Goal: Task Accomplishment & Management: Manage account settings

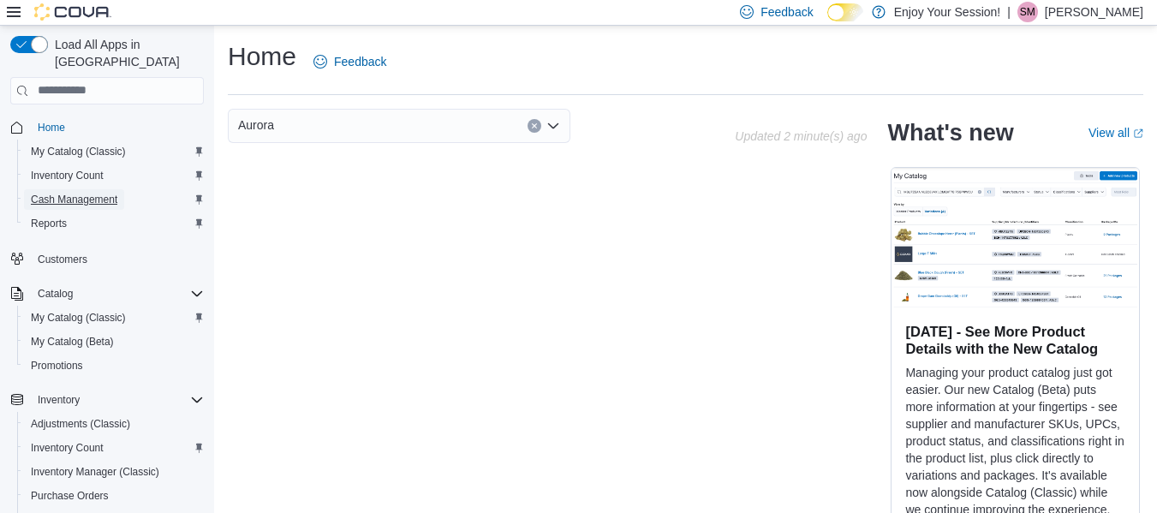
click at [86, 193] on span "Cash Management" at bounding box center [74, 200] width 86 height 14
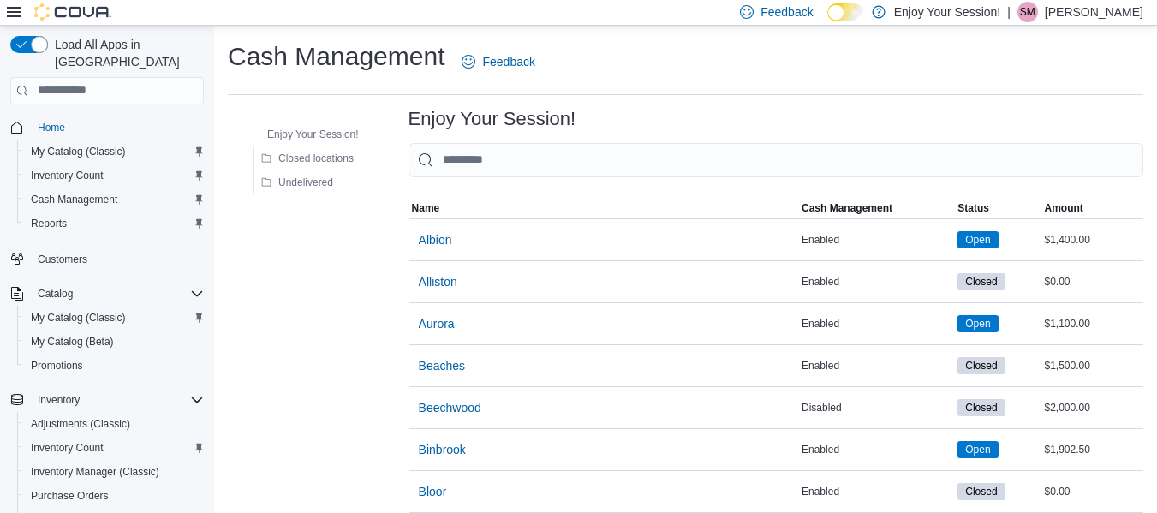
click at [438, 328] on span "Aurora" at bounding box center [437, 323] width 36 height 17
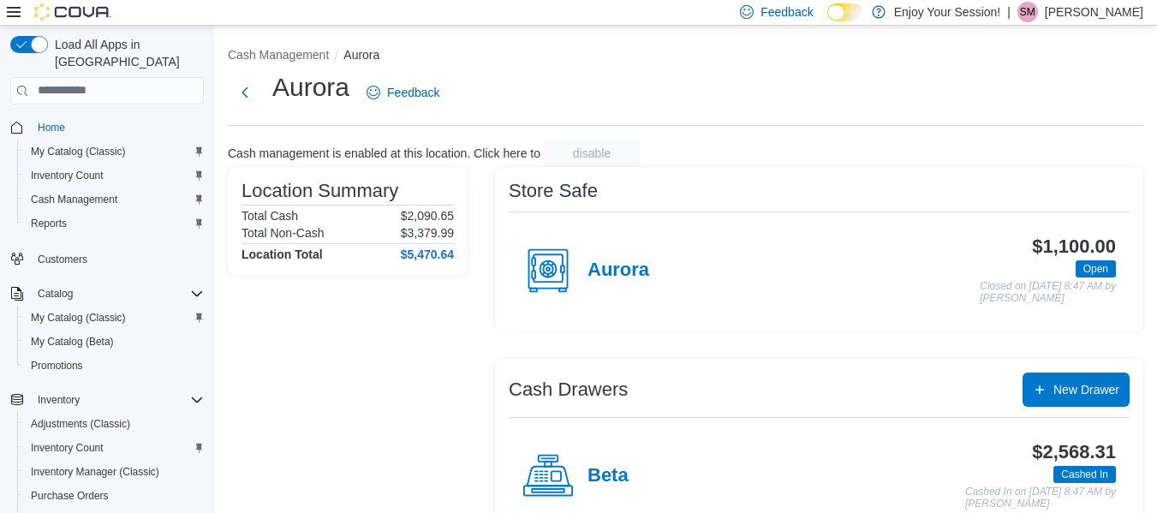
scroll to position [2, 0]
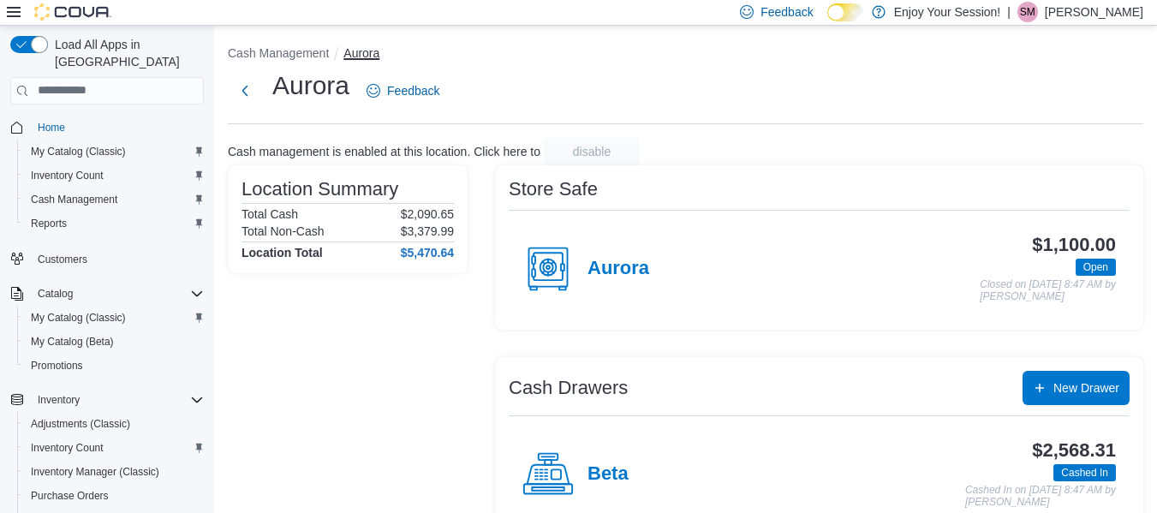
click at [369, 51] on button "Aurora" at bounding box center [361, 53] width 36 height 14
click at [300, 49] on button "Cash Management" at bounding box center [278, 53] width 101 height 14
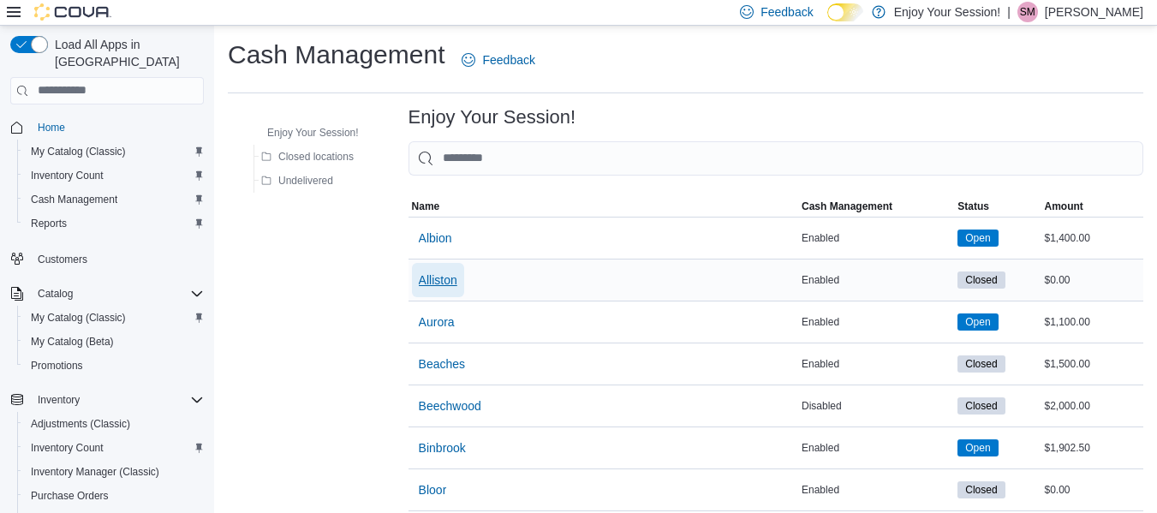
click at [453, 277] on span "Alliston" at bounding box center [438, 279] width 39 height 17
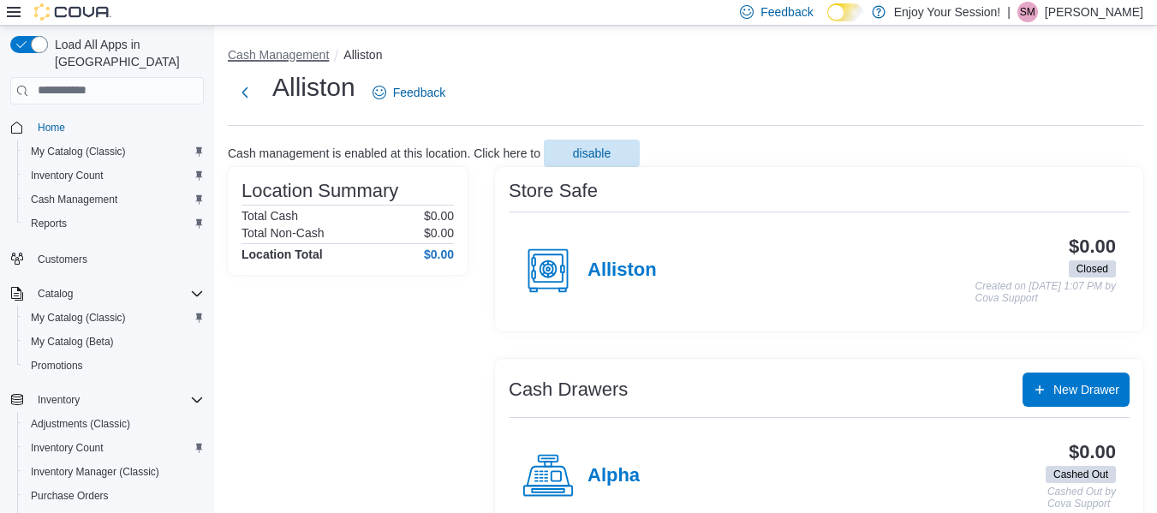
click at [311, 48] on button "Cash Management" at bounding box center [278, 55] width 101 height 14
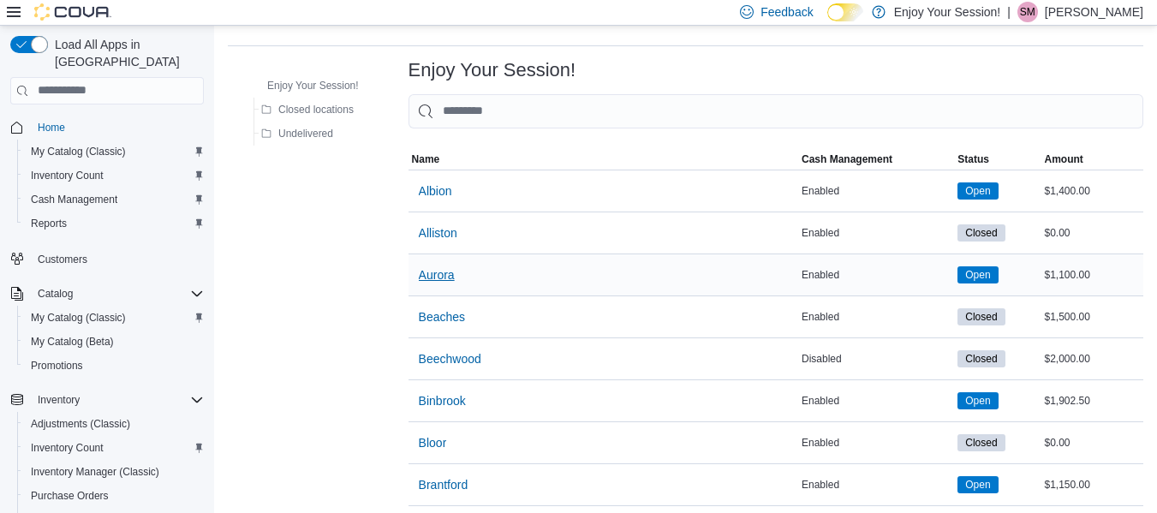
scroll to position [50, 0]
click at [450, 273] on span "Aurora" at bounding box center [437, 273] width 36 height 17
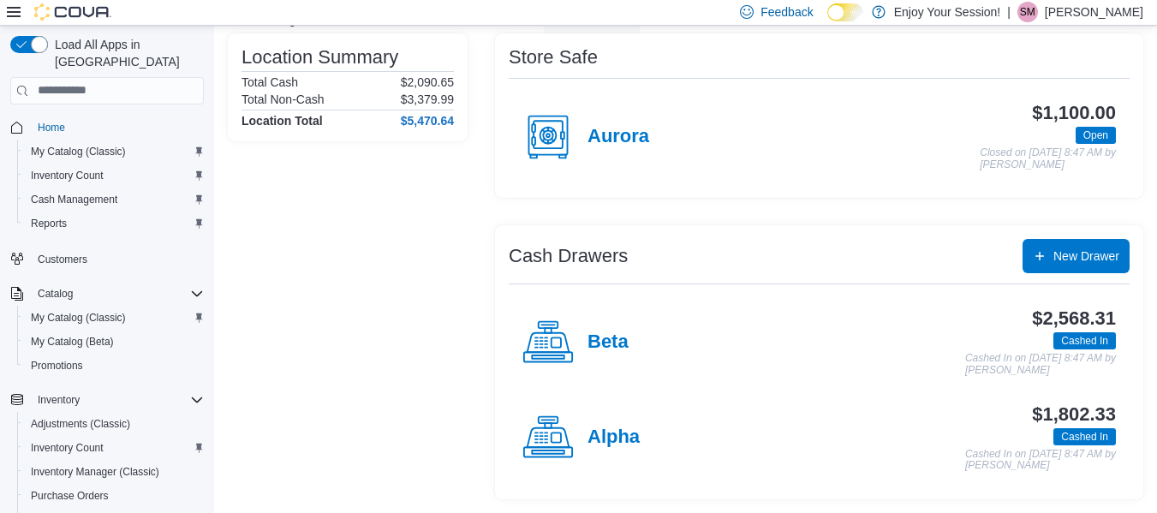
scroll to position [132, 0]
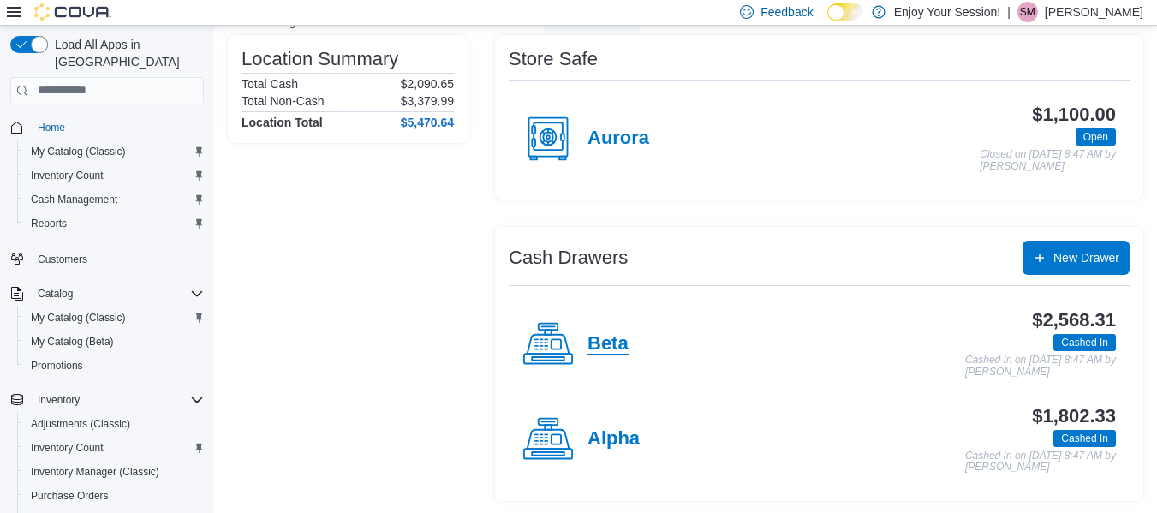
click at [601, 347] on h4 "Beta" at bounding box center [607, 344] width 41 height 22
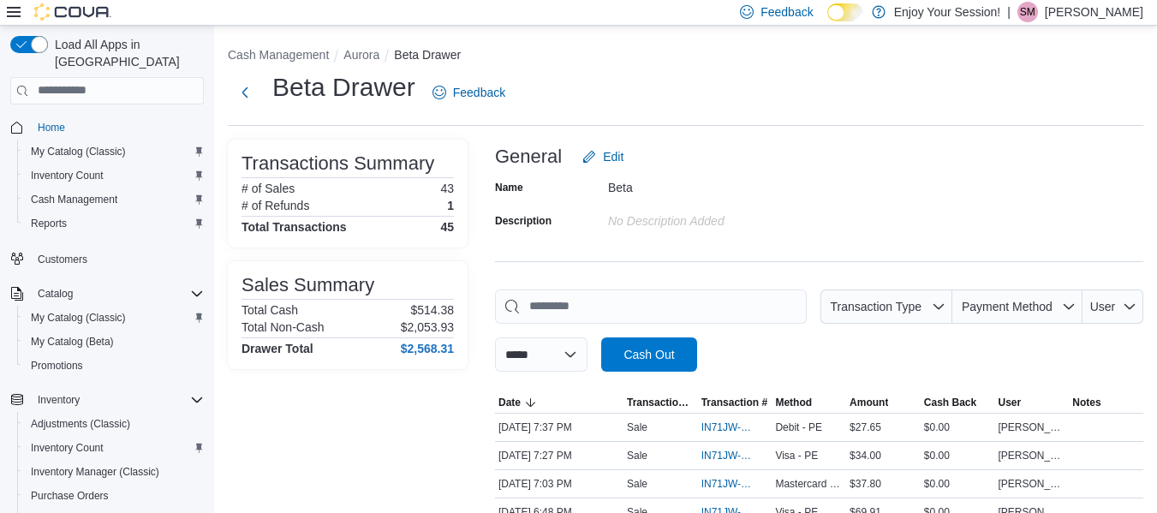
scroll to position [14, 0]
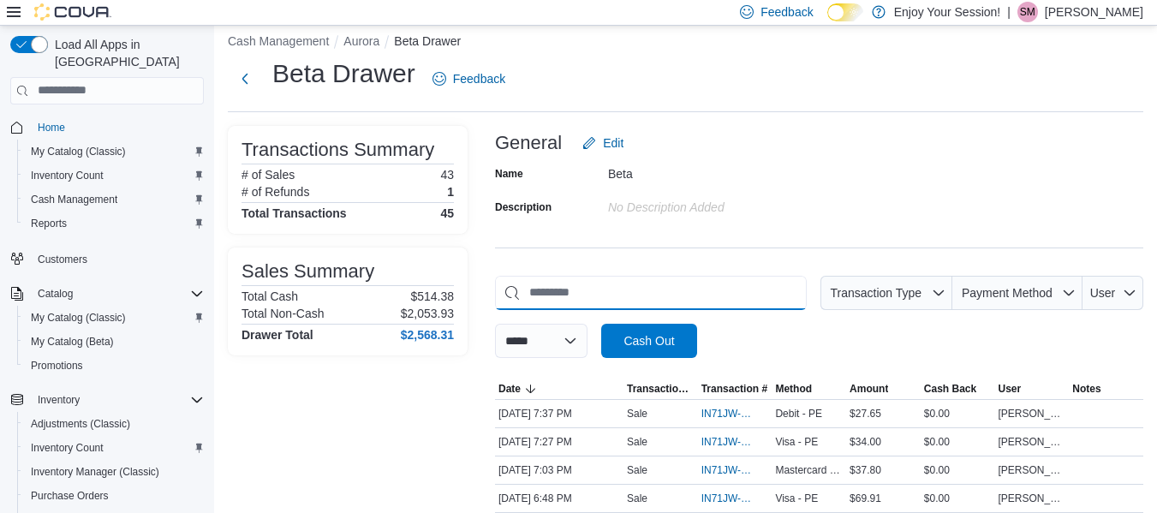
click at [722, 299] on input "This is a search bar. As you type, the results lower in the page will automatic…" at bounding box center [651, 293] width 312 height 34
click at [784, 345] on div "**********" at bounding box center [819, 317] width 648 height 82
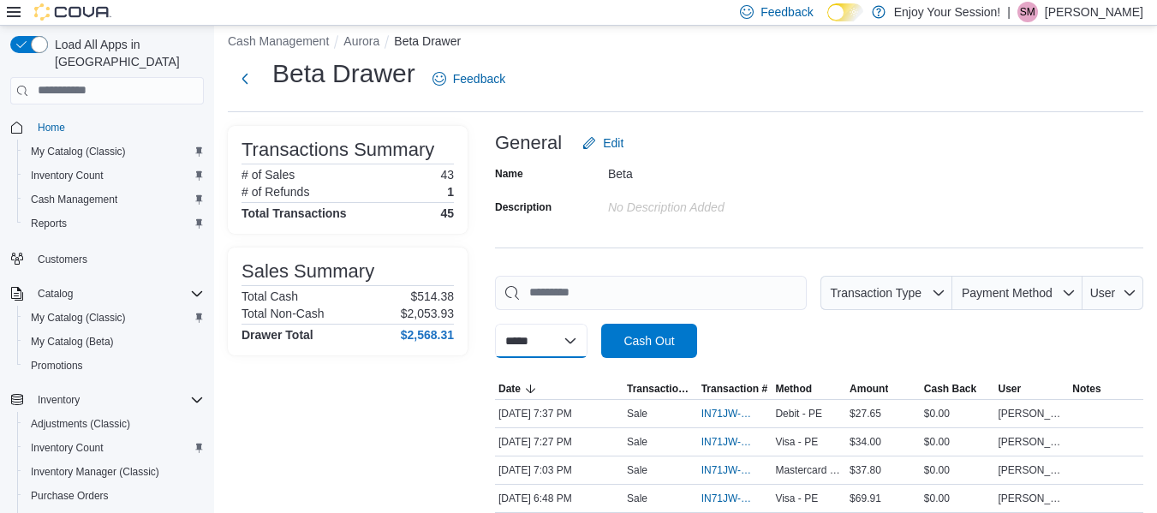
click at [534, 332] on select "**********" at bounding box center [541, 341] width 92 height 34
click at [862, 358] on div at bounding box center [819, 368] width 648 height 21
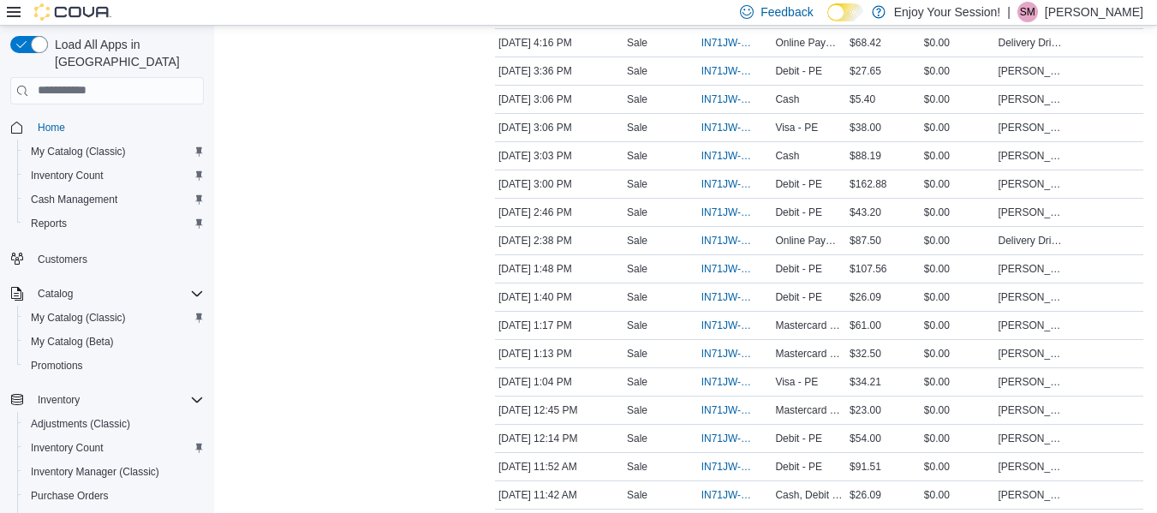
scroll to position [786, 0]
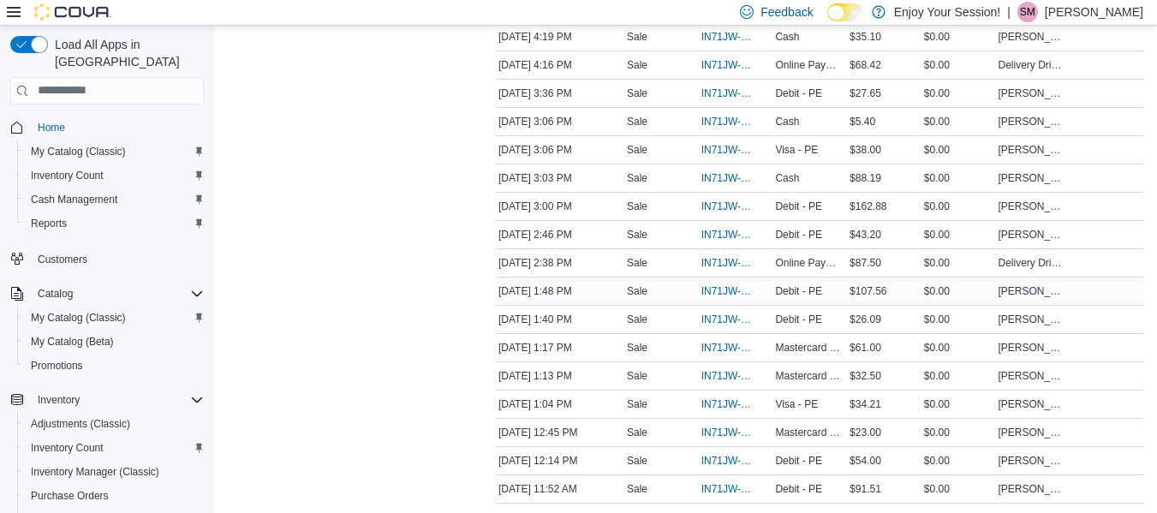
drag, startPoint x: 897, startPoint y: 295, endPoint x: 939, endPoint y: 299, distance: 43.0
click at [939, 299] on div "$0.00" at bounding box center [958, 291] width 75 height 21
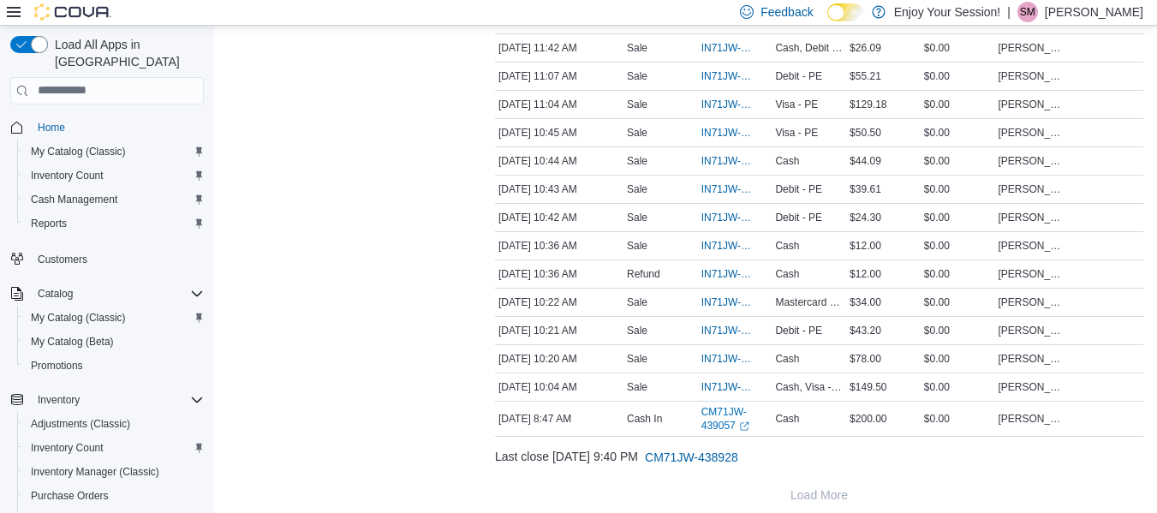
scroll to position [1256, 0]
click at [735, 384] on span "IN71JW-7367694" at bounding box center [726, 386] width 51 height 14
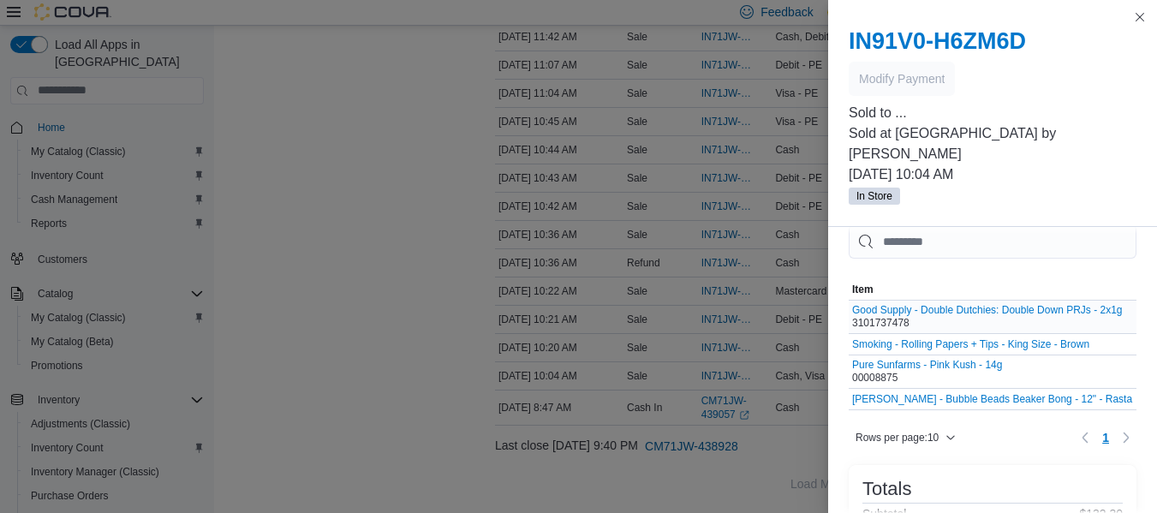
scroll to position [23, 0]
click at [1138, 19] on button "Close this dialog" at bounding box center [1139, 16] width 21 height 21
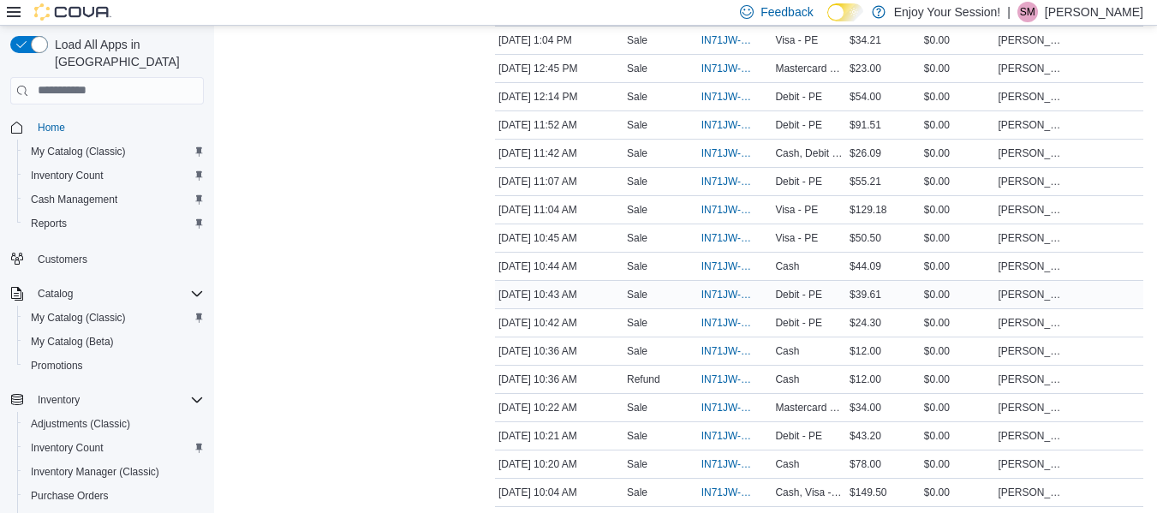
scroll to position [1151, 0]
click at [732, 147] on span "IN71JW-7368038" at bounding box center [726, 153] width 51 height 14
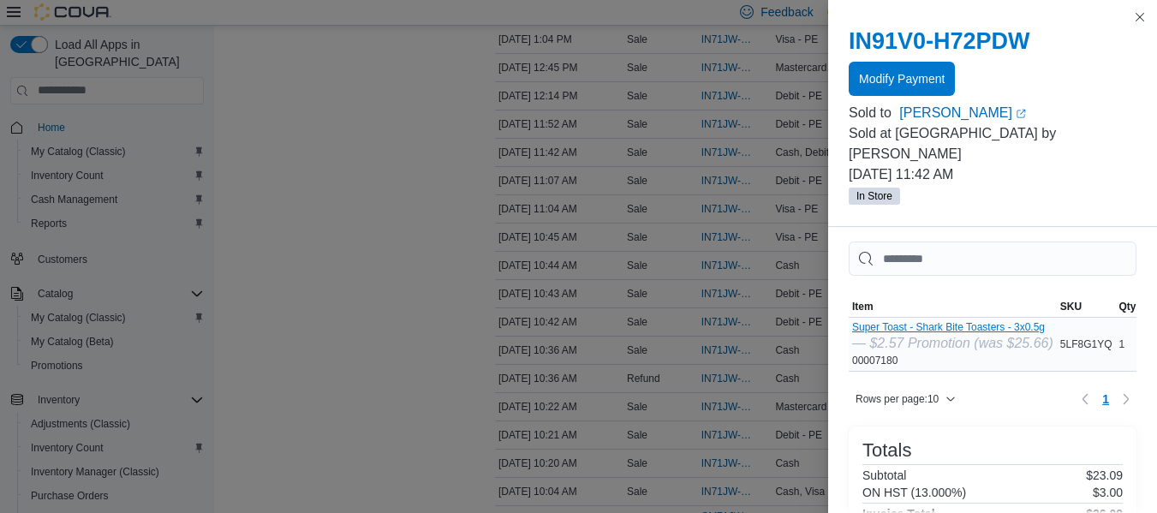
scroll to position [0, 0]
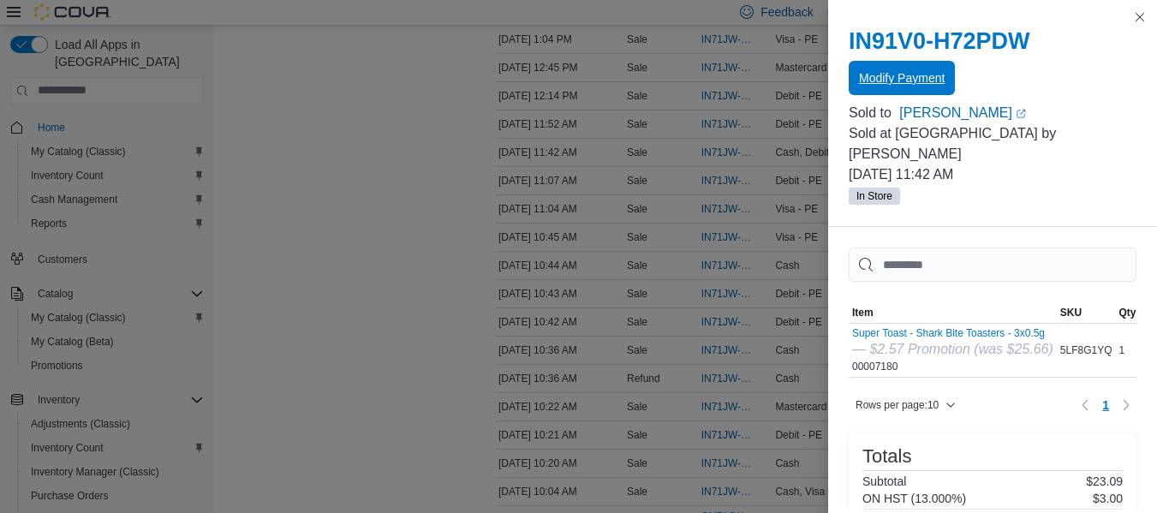
click at [908, 74] on span "Modify Payment" at bounding box center [902, 77] width 86 height 17
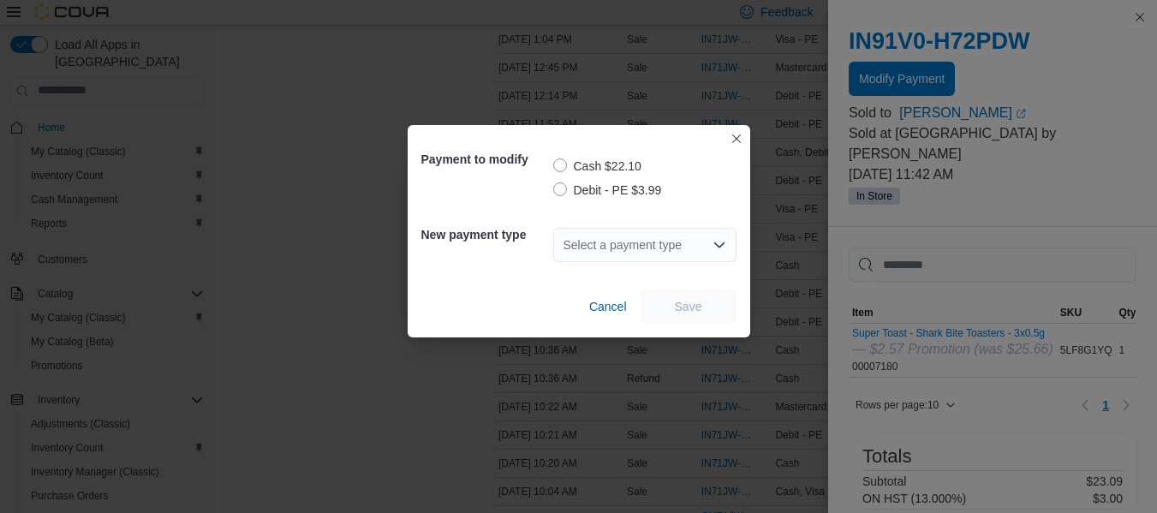
click at [559, 193] on label "Debit - PE $3.99" at bounding box center [607, 190] width 109 height 21
click at [601, 253] on div "Select a payment type" at bounding box center [644, 245] width 183 height 34
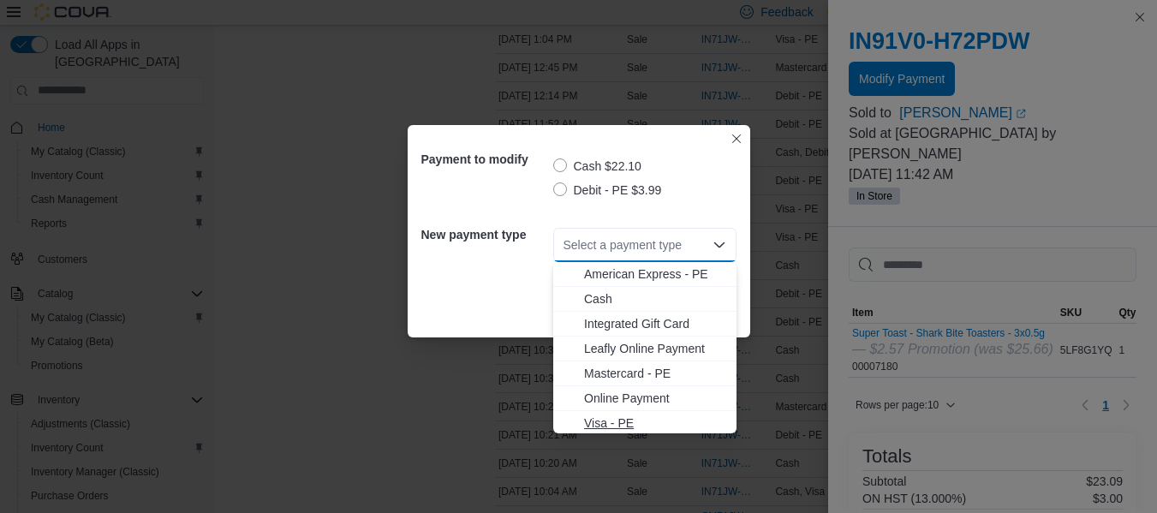
click at [591, 420] on span "Visa - PE" at bounding box center [655, 422] width 142 height 17
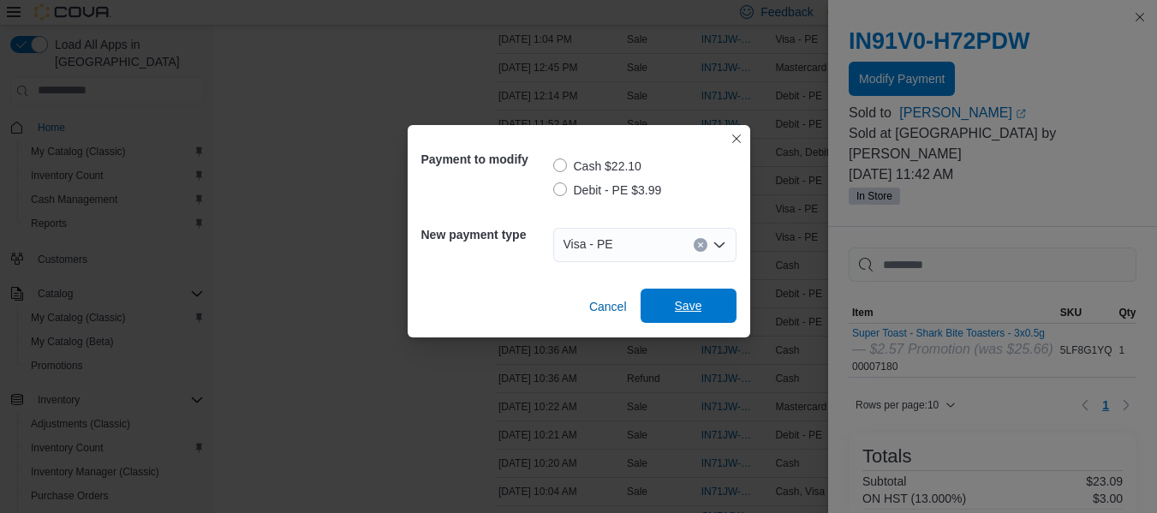
click at [687, 306] on span "Save" at bounding box center [688, 305] width 27 height 17
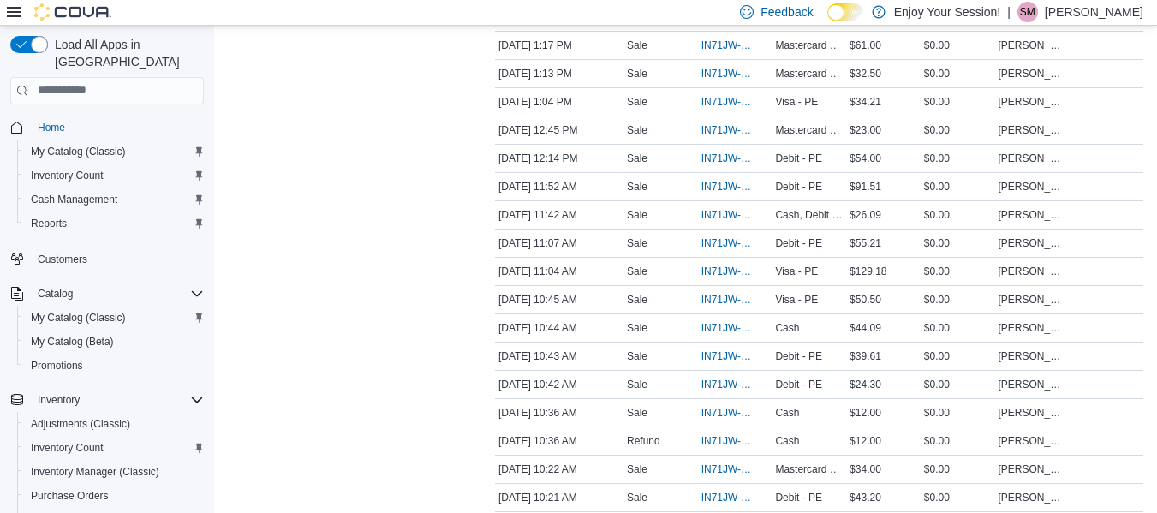
scroll to position [1118, 0]
click at [725, 213] on span "IN71JW-7368038" at bounding box center [726, 213] width 51 height 14
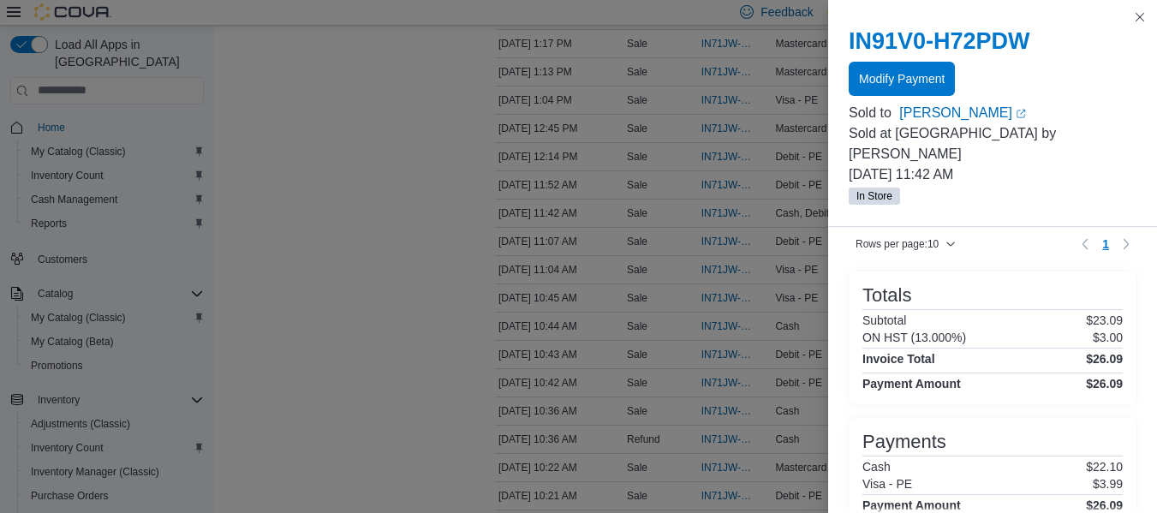
scroll to position [149, 0]
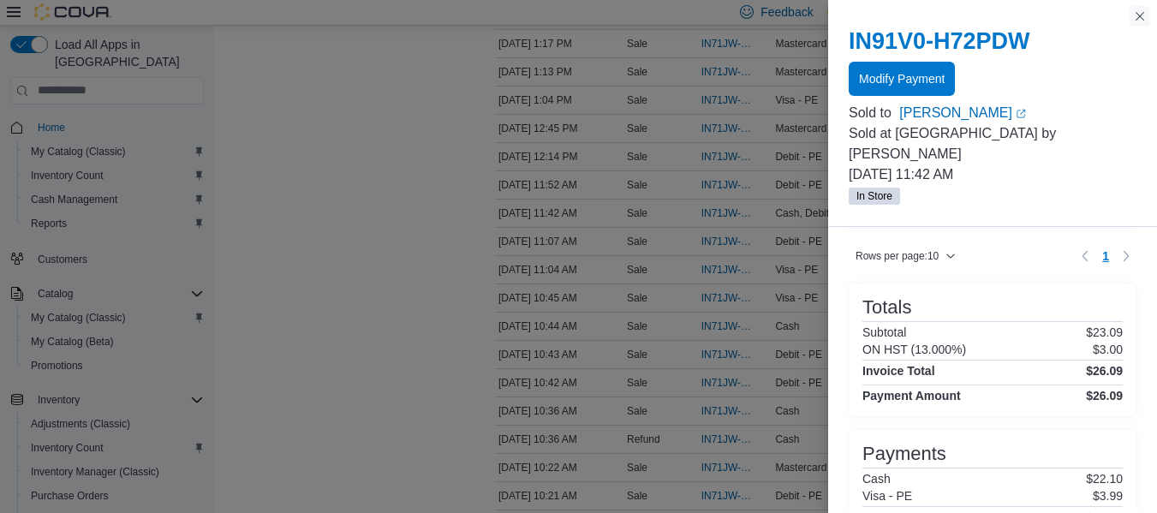
click at [1133, 15] on button "Close this dialog" at bounding box center [1139, 16] width 21 height 21
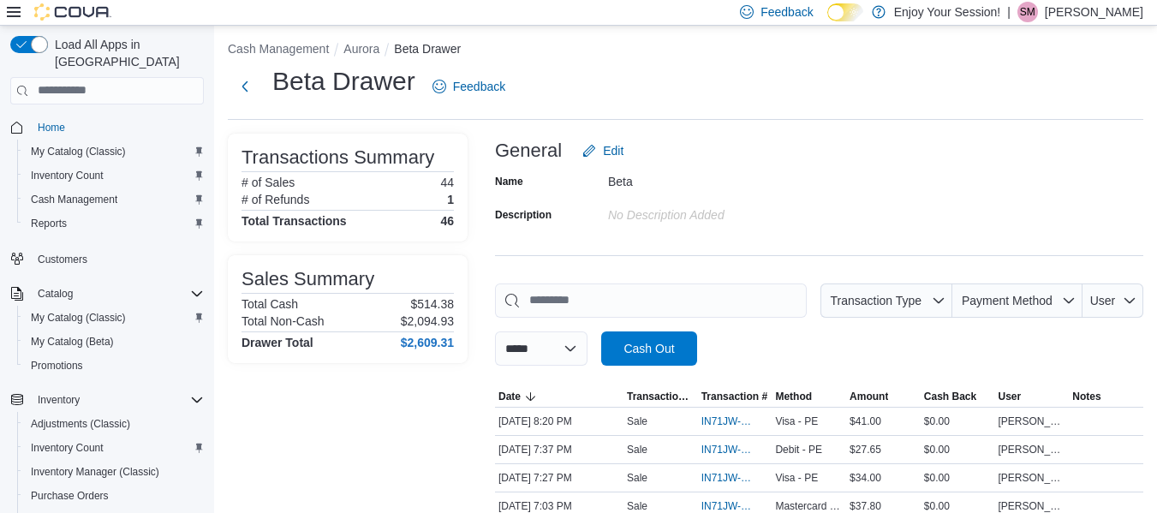
scroll to position [0, 0]
